Goal: Task Accomplishment & Management: Manage account settings

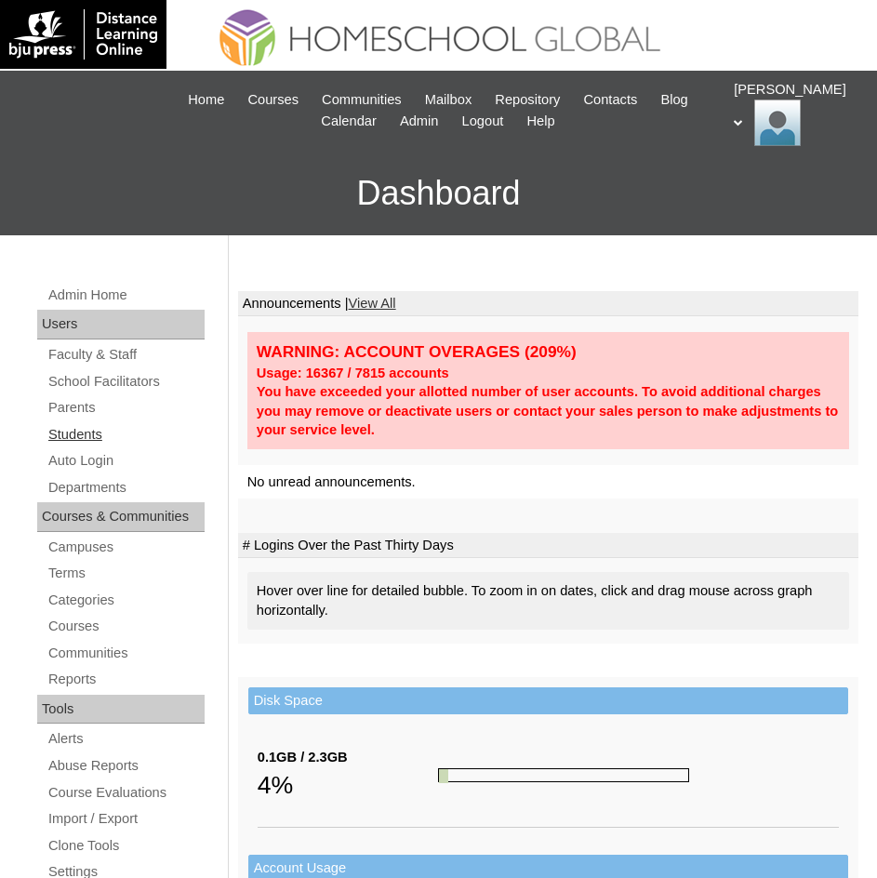
click at [73, 434] on link "Students" at bounding box center [126, 434] width 158 height 23
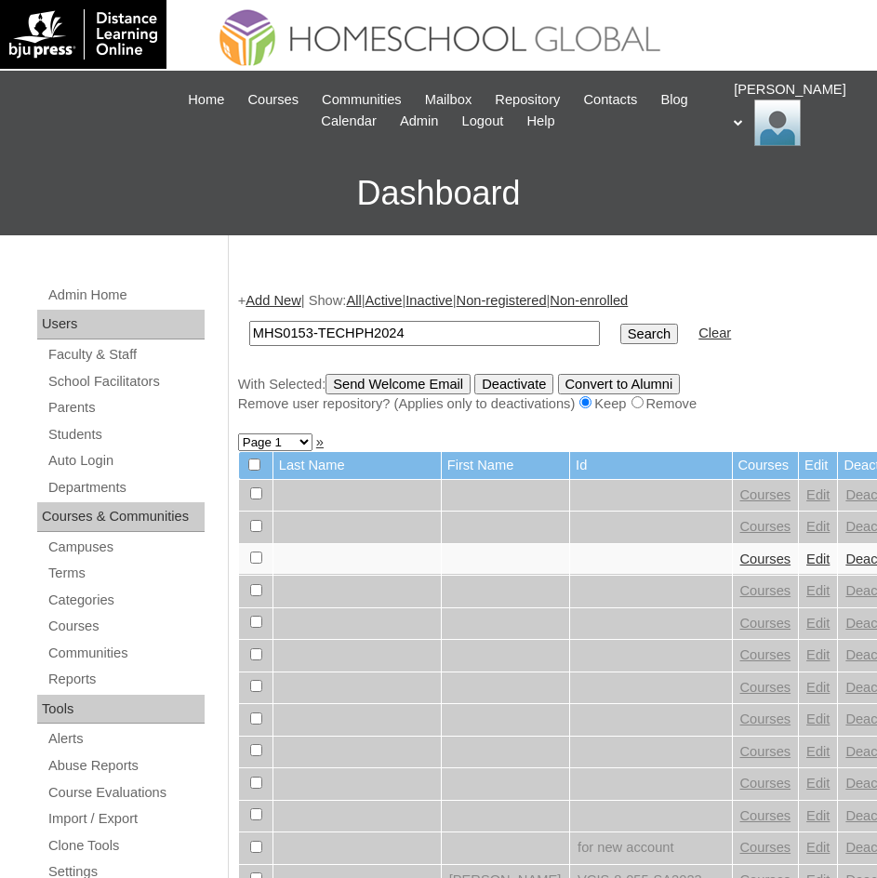
type input "MHS0153-TECHPH2024"
click at [621, 338] on input "Search" at bounding box center [650, 334] width 58 height 20
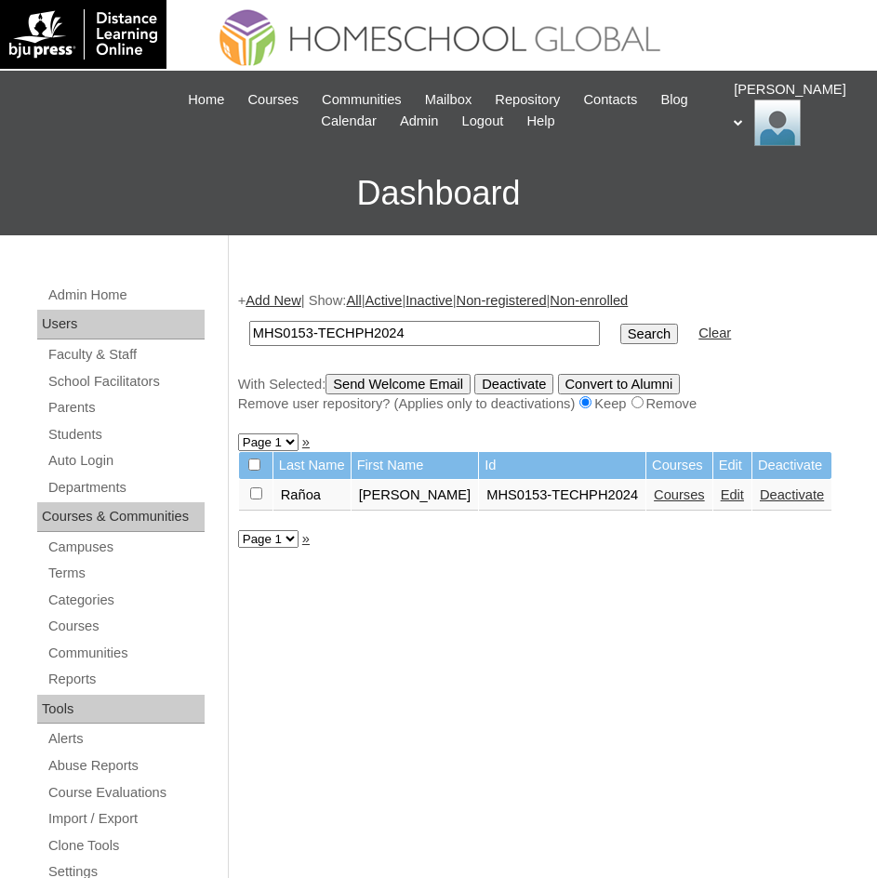
click at [721, 495] on link "Edit" at bounding box center [732, 495] width 23 height 15
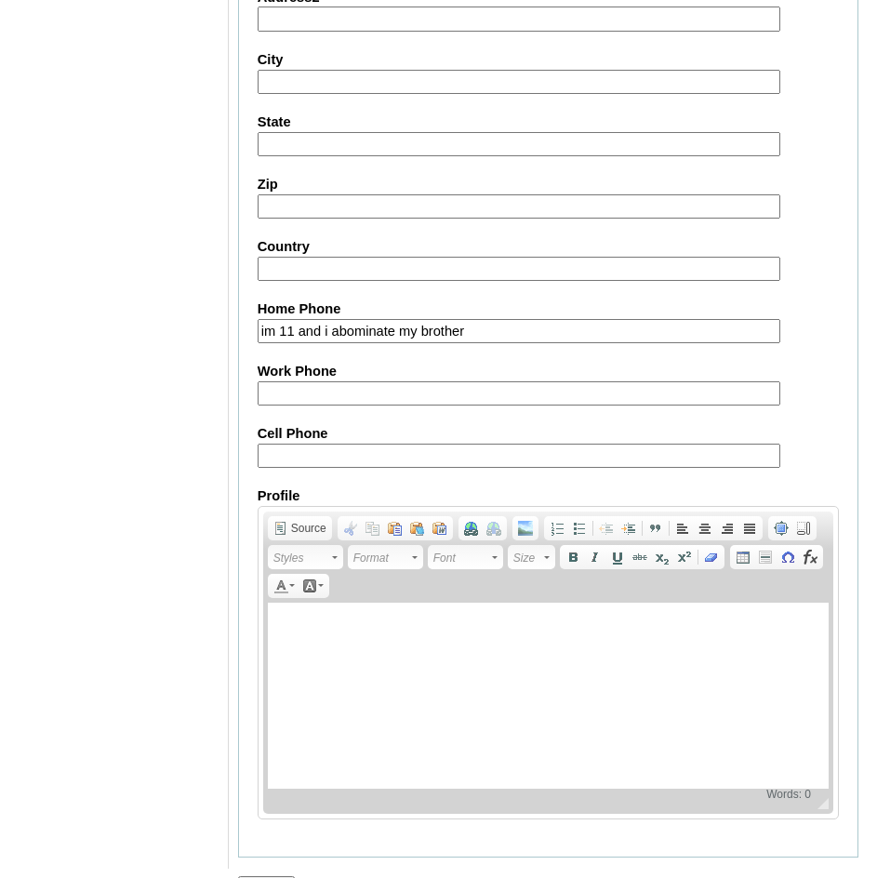
scroll to position [2037, 0]
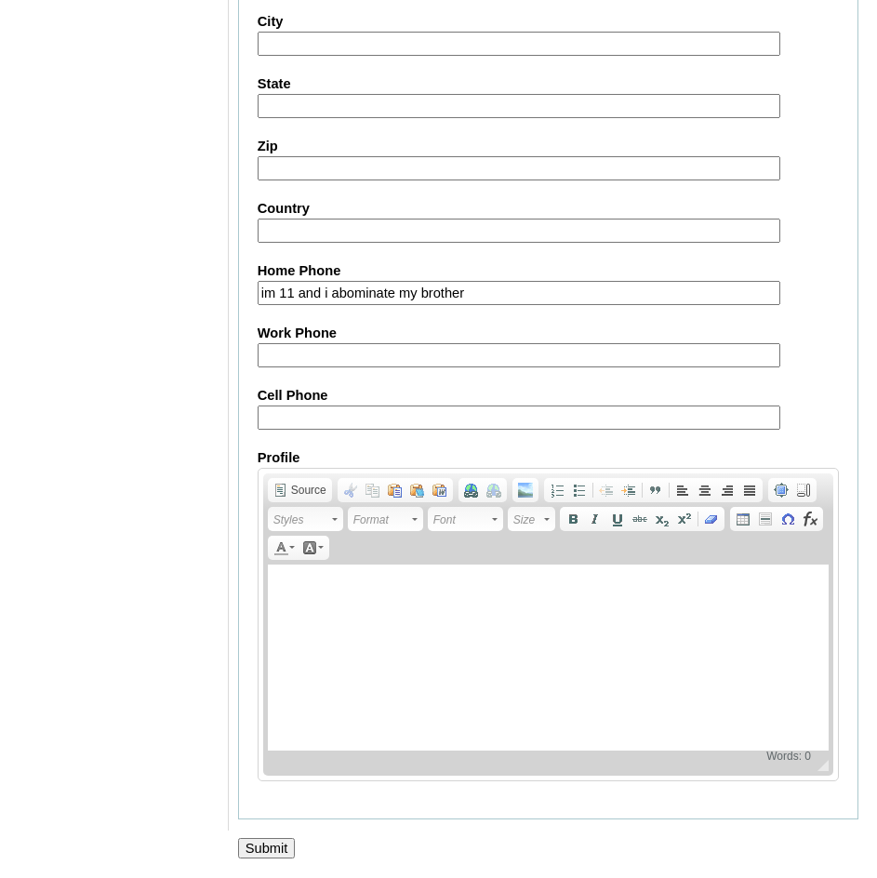
click at [287, 853] on input "Submit" at bounding box center [267, 848] width 58 height 20
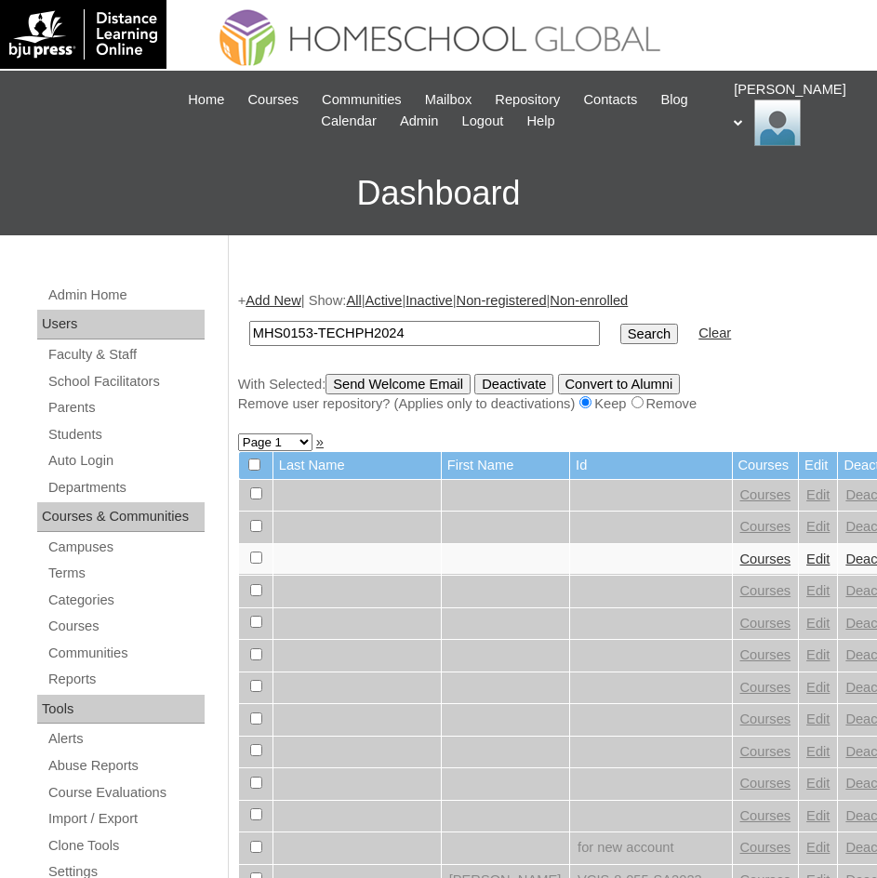
type input "MHS0153-TECHPH2024"
click at [621, 337] on input "Search" at bounding box center [650, 334] width 58 height 20
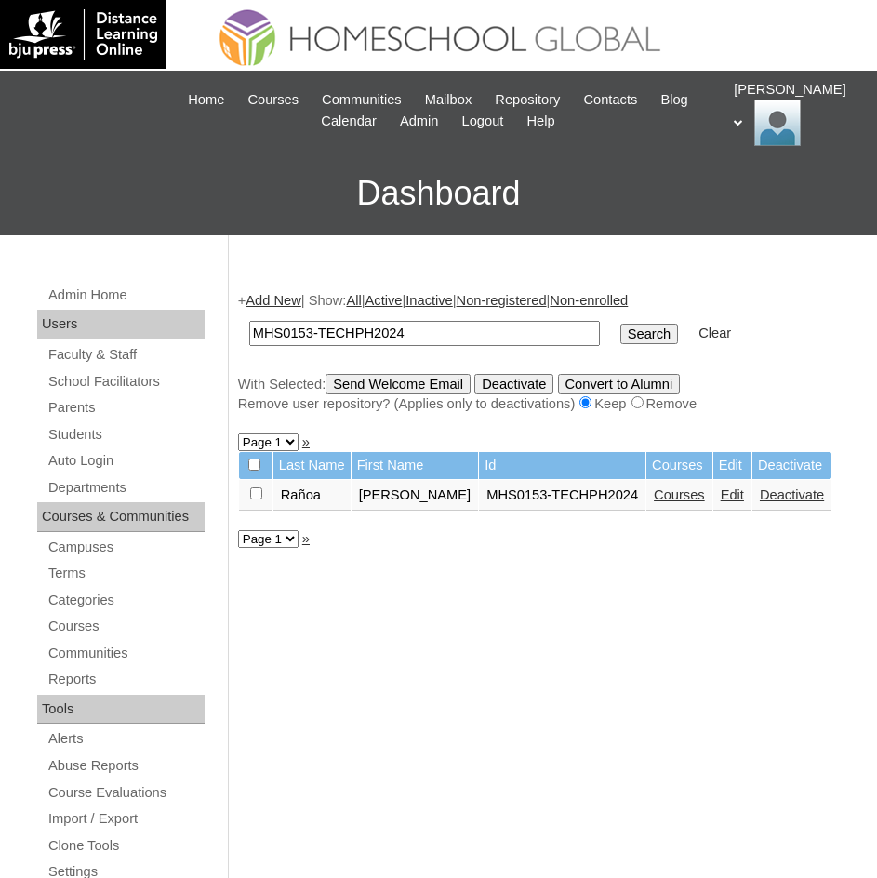
click at [654, 501] on link "Courses" at bounding box center [679, 495] width 51 height 15
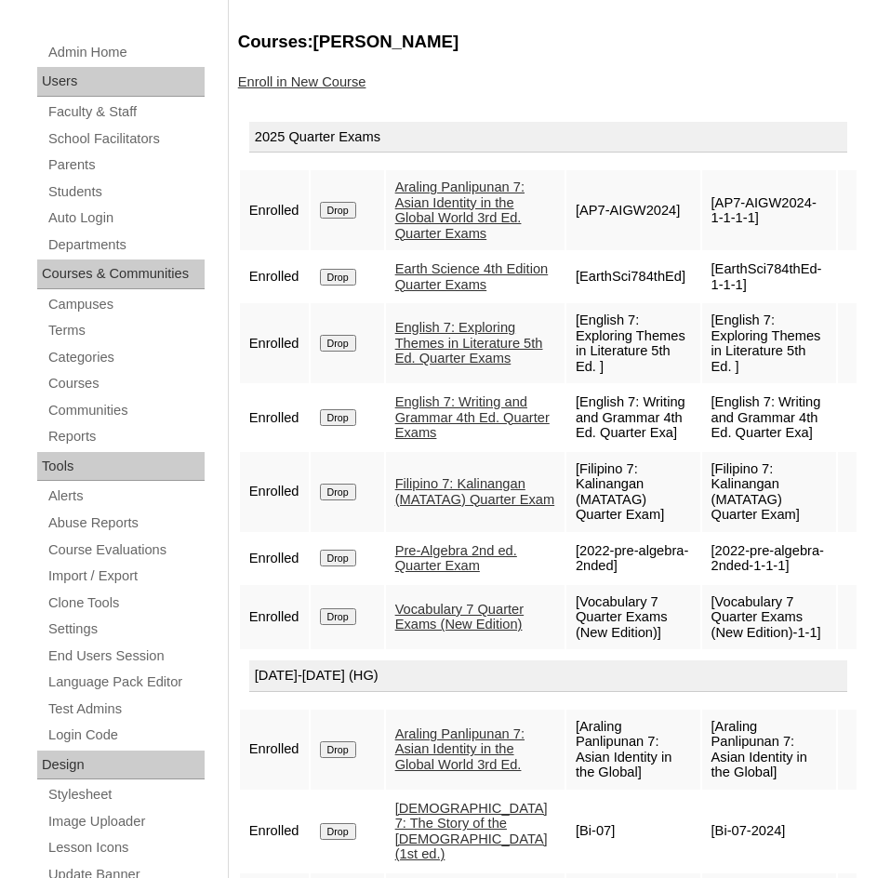
scroll to position [211, 0]
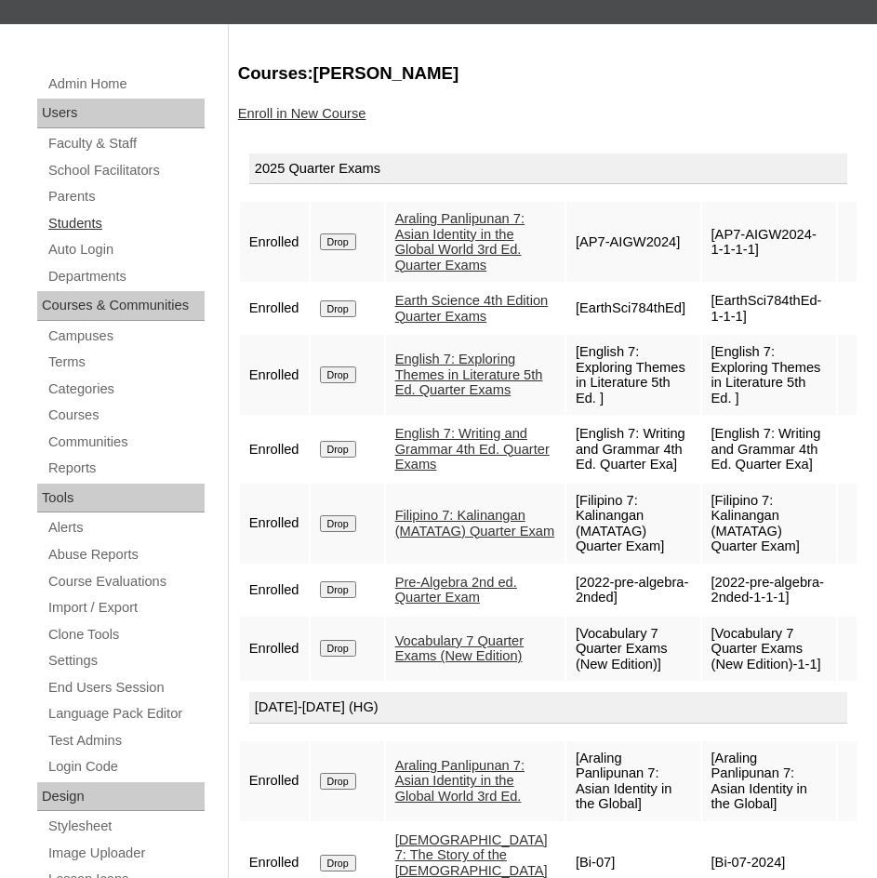
drag, startPoint x: 81, startPoint y: 222, endPoint x: 91, endPoint y: 213, distance: 13.8
click at [81, 222] on link "Students" at bounding box center [126, 223] width 158 height 23
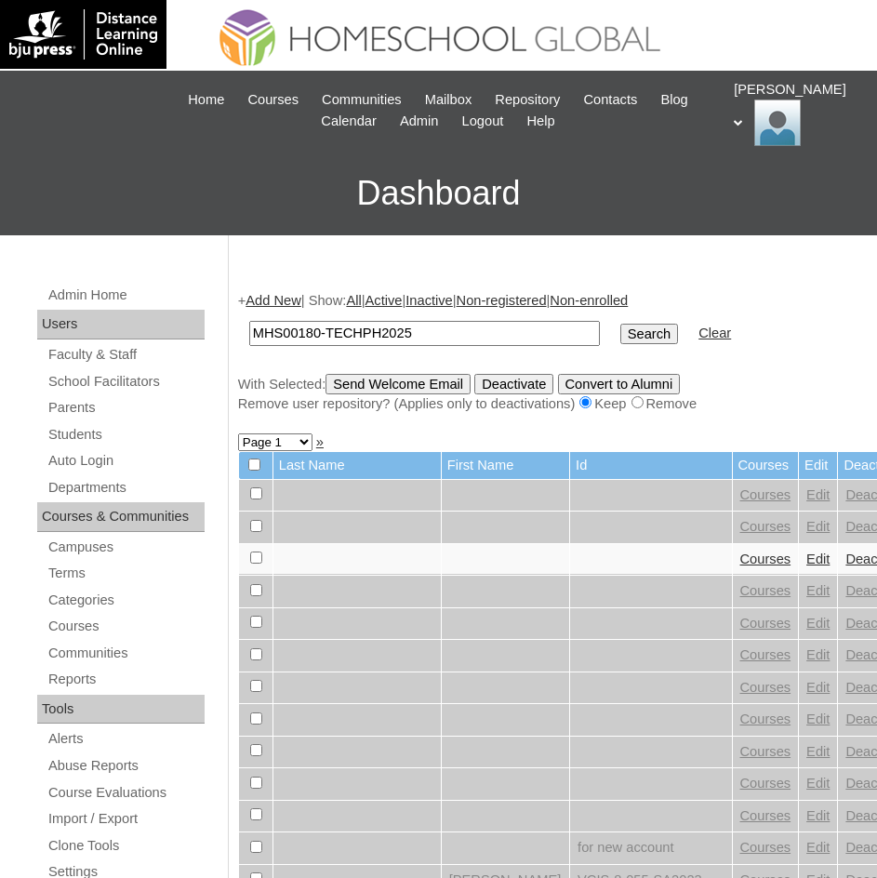
type input "MHS00180-TECHPH2025"
click at [621, 335] on input "Search" at bounding box center [650, 334] width 58 height 20
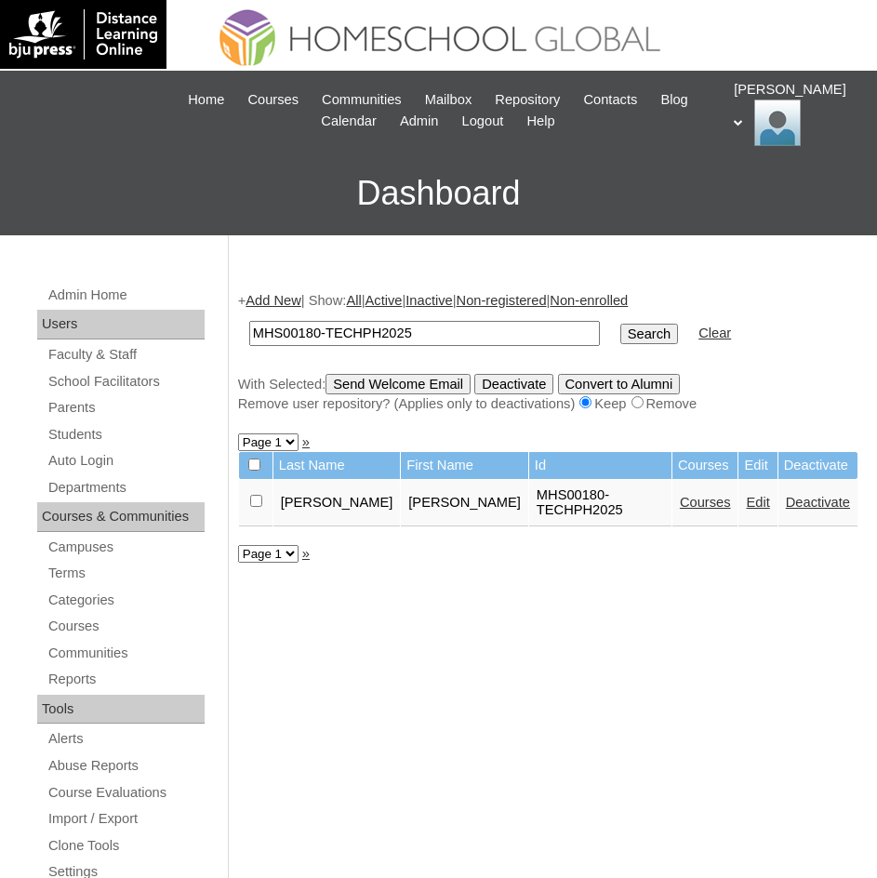
click at [746, 502] on link "Edit" at bounding box center [757, 502] width 23 height 15
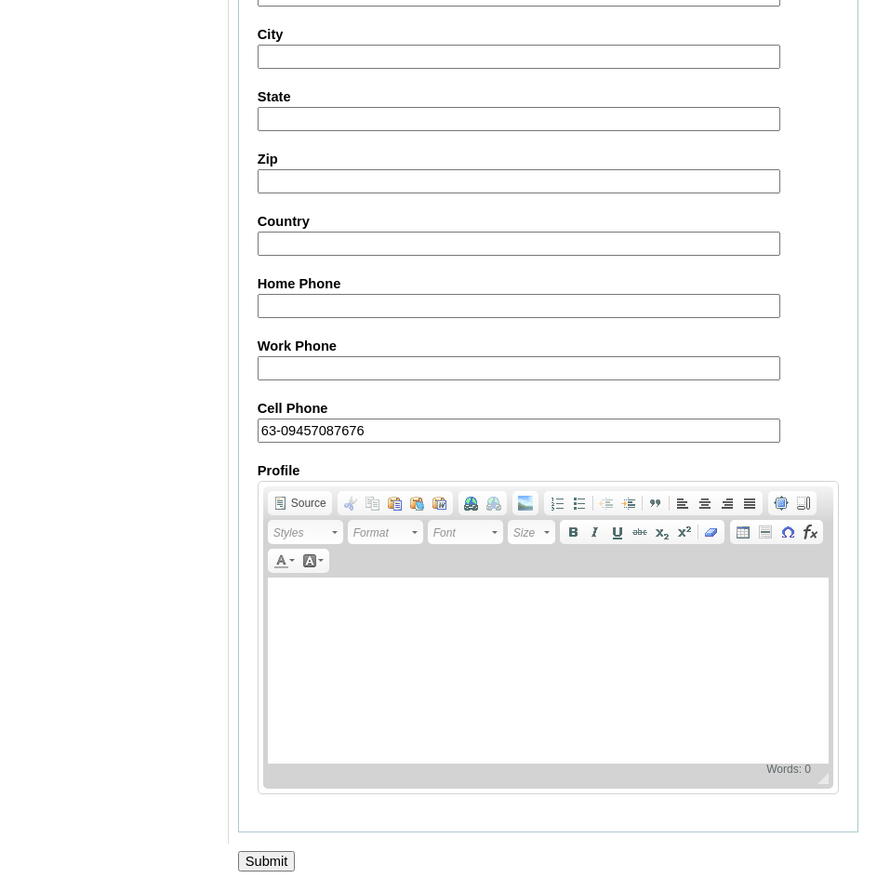
scroll to position [2037, 0]
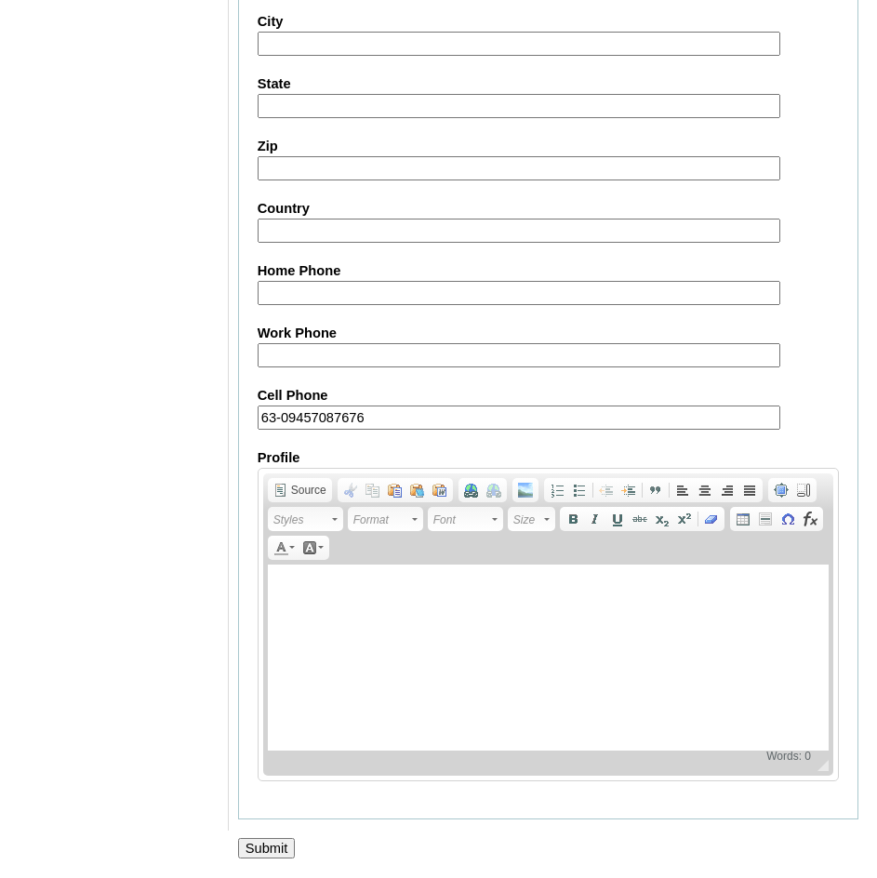
click at [287, 849] on input "Submit" at bounding box center [267, 848] width 58 height 20
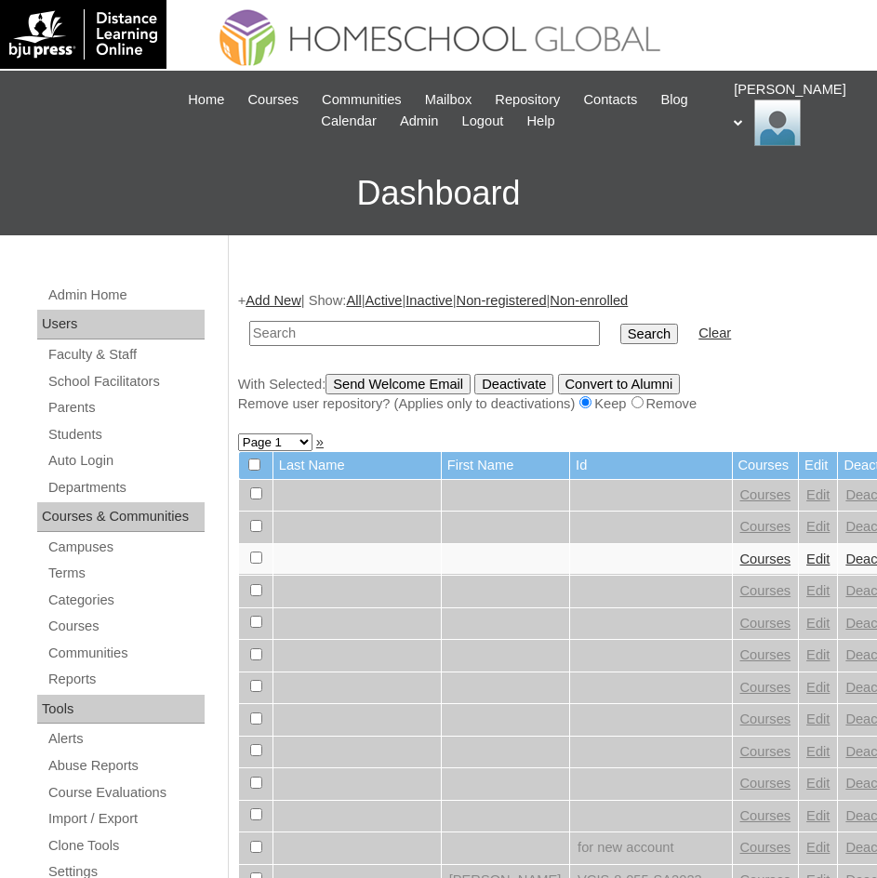
click at [365, 336] on input "text" at bounding box center [424, 333] width 351 height 25
paste input "MHS00180-TECHPH2025"
type input "MHS00180-TECHPH2025"
click at [621, 332] on input "Search" at bounding box center [650, 334] width 58 height 20
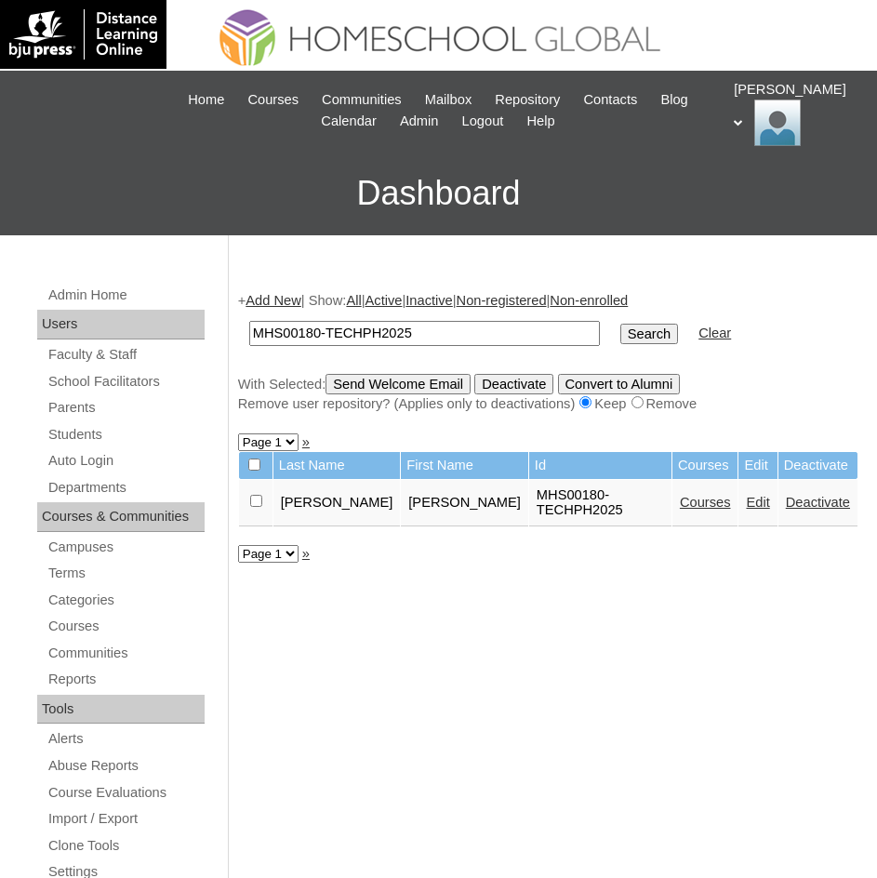
click at [680, 495] on link "Courses" at bounding box center [705, 502] width 51 height 15
